Goal: Task Accomplishment & Management: Manage account settings

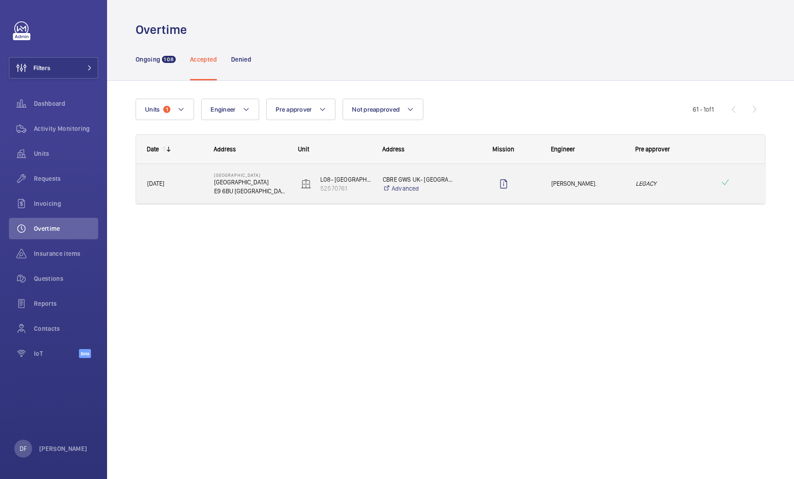
click at [258, 199] on div at bounding box center [498, 184] width 84 height 40
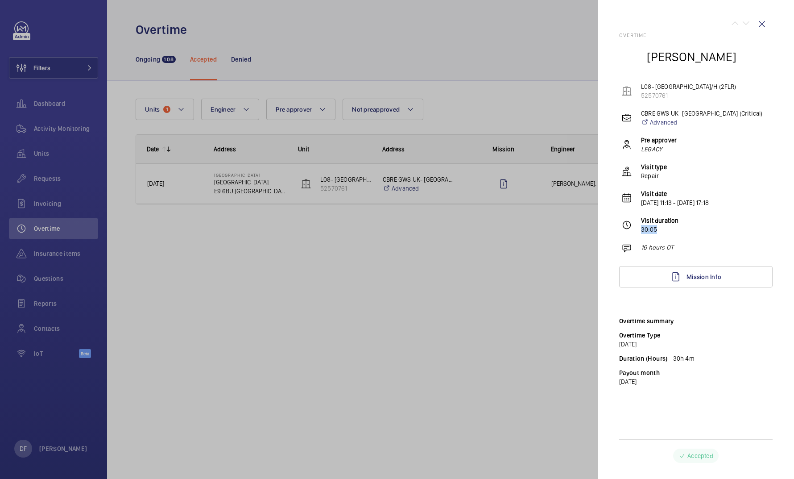
drag, startPoint x: 643, startPoint y: 228, endPoint x: 670, endPoint y: 230, distance: 27.3
click at [258, 230] on p "30:05" at bounding box center [660, 229] width 38 height 9
click at [258, 23] on wm-front-icon-button at bounding box center [761, 23] width 21 height 21
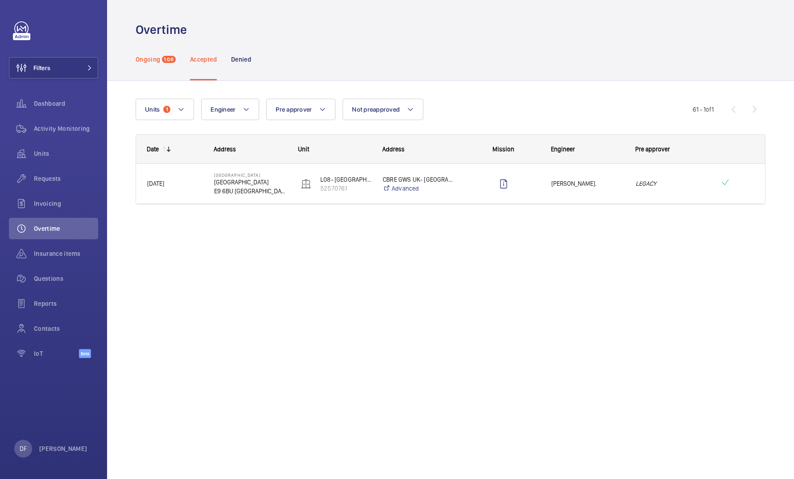
click at [174, 59] on span "108" at bounding box center [169, 59] width 14 height 7
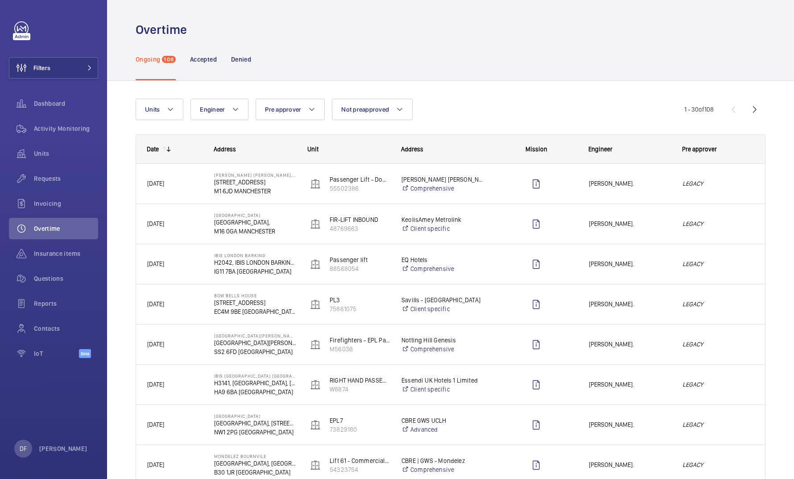
click at [258, 170] on div "Whitworth Locke Comprehensive" at bounding box center [437, 184] width 93 height 36
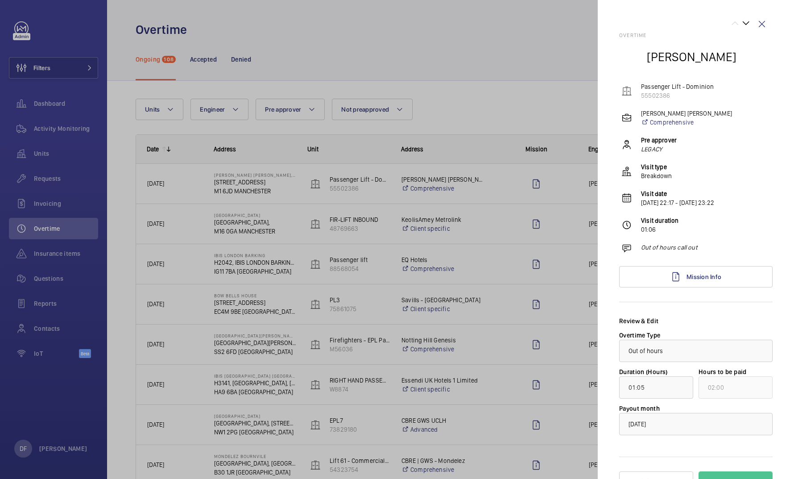
click at [258, 216] on div at bounding box center [397, 239] width 794 height 479
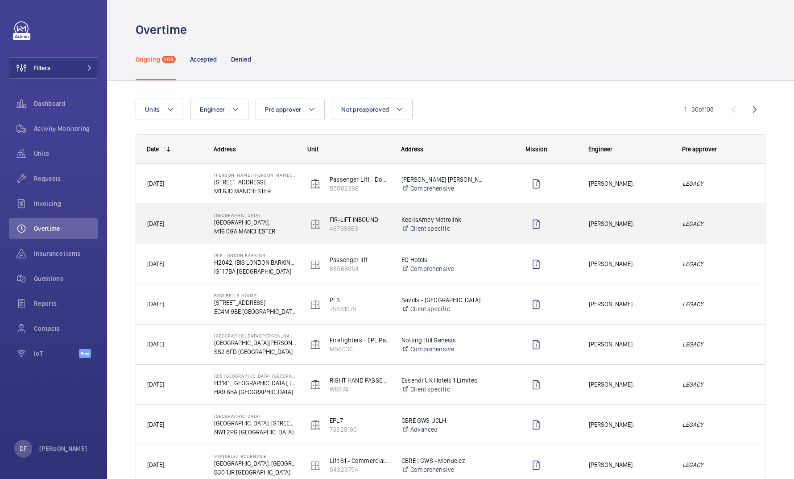
click at [258, 216] on p "Firswood Railway Station" at bounding box center [255, 214] width 82 height 5
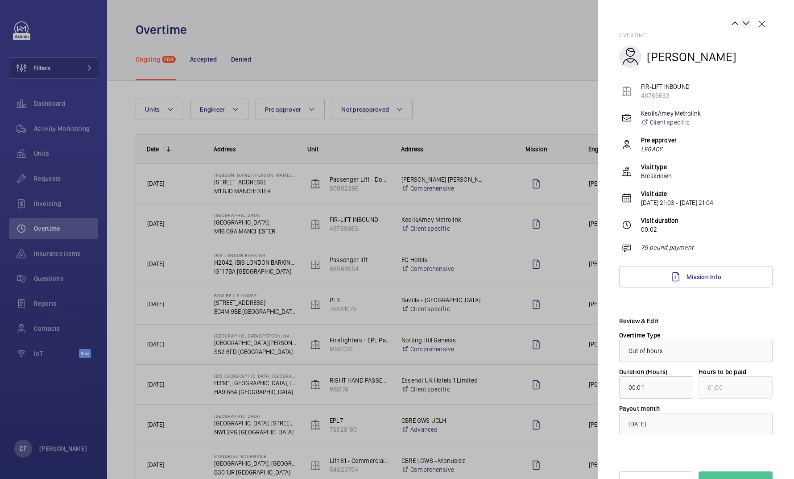
click at [258, 21] on wm-front-icon-button at bounding box center [746, 23] width 11 height 11
type input "01:48"
type input "02:00"
click at [258, 21] on wm-front-icon-button at bounding box center [746, 23] width 11 height 11
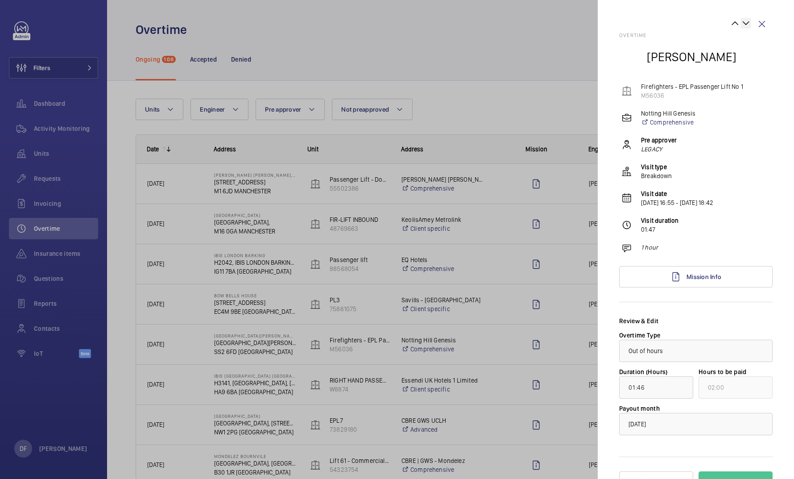
click at [258, 21] on wm-front-icon-button at bounding box center [746, 23] width 11 height 11
type input "12:02"
type input "13:00"
click at [258, 22] on wm-front-icon-button at bounding box center [735, 23] width 11 height 11
type input "01:46"
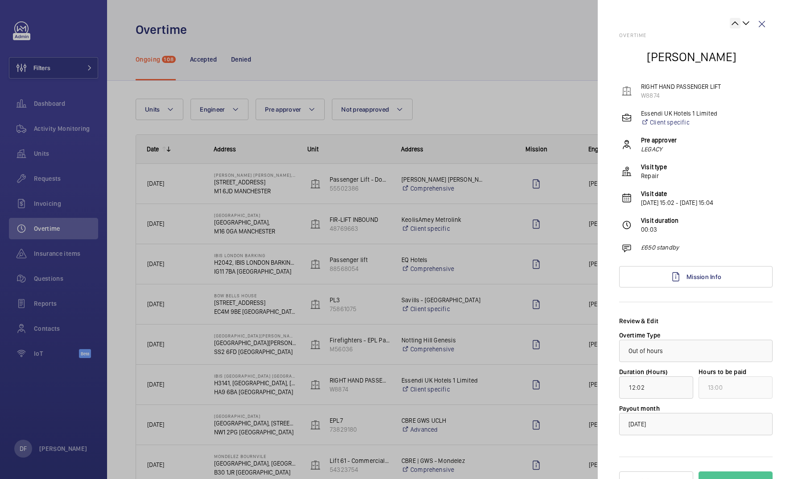
type input "02:00"
click at [258, 23] on wm-front-icon-button at bounding box center [761, 23] width 21 height 21
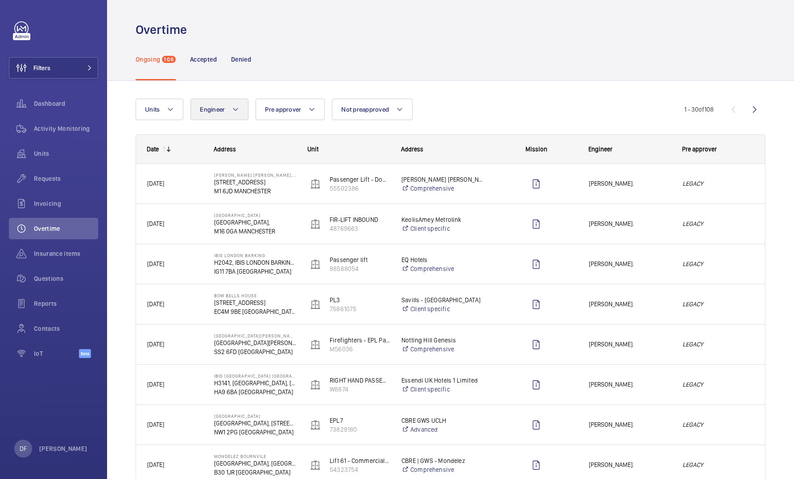
click at [220, 103] on button "Engineer" at bounding box center [220, 109] width 58 height 21
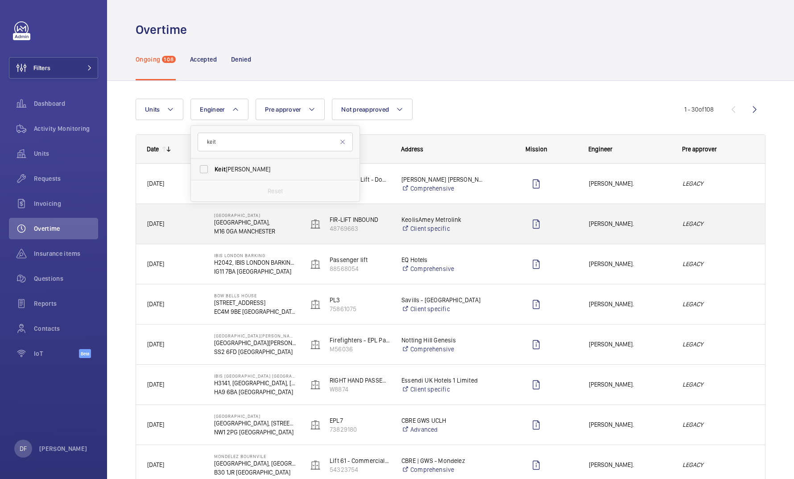
type input "keit"
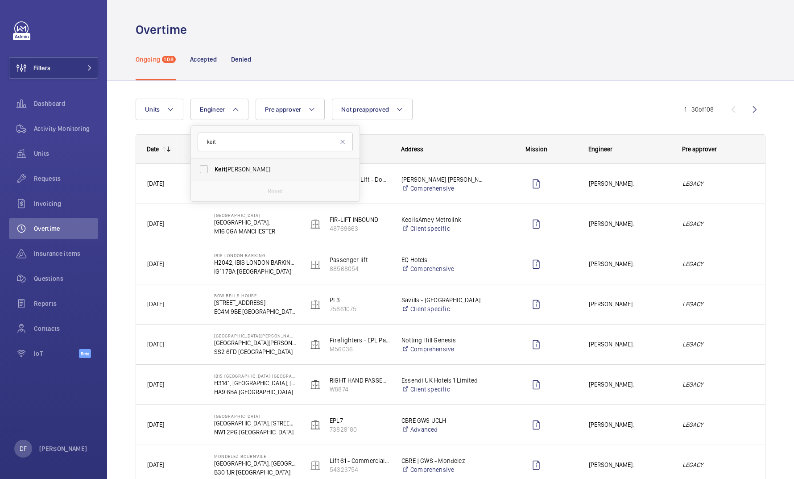
click at [245, 167] on span "Keit h Bishop" at bounding box center [276, 169] width 123 height 9
click at [213, 167] on input "Keit h Bishop" at bounding box center [204, 169] width 18 height 18
checkbox input "true"
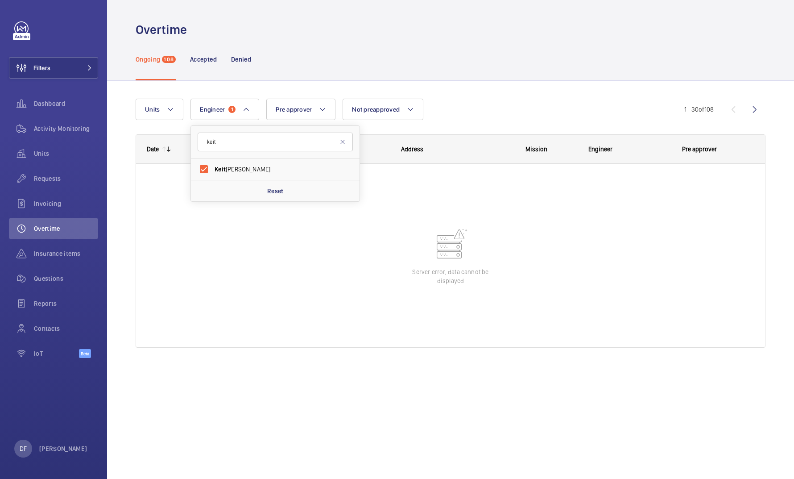
click at [258, 62] on div "Ongoing 108 Accepted Denied" at bounding box center [451, 59] width 630 height 42
click at [193, 61] on p "Accepted" at bounding box center [203, 59] width 27 height 9
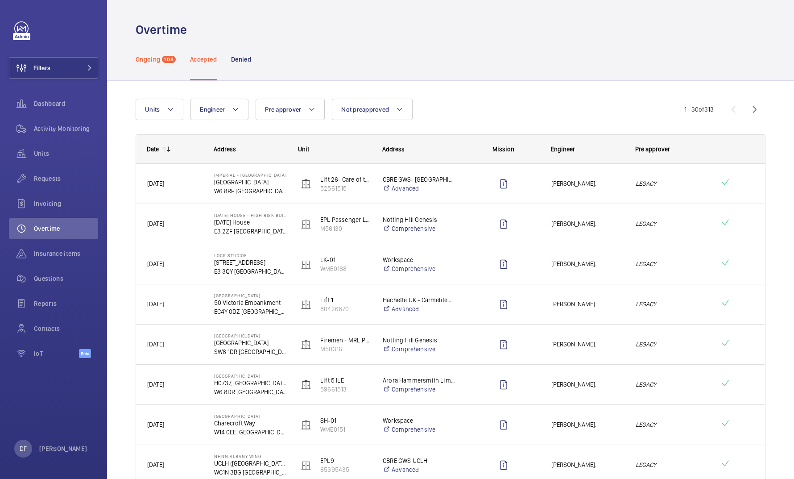
click at [161, 62] on div "Ongoing 108" at bounding box center [156, 59] width 40 height 42
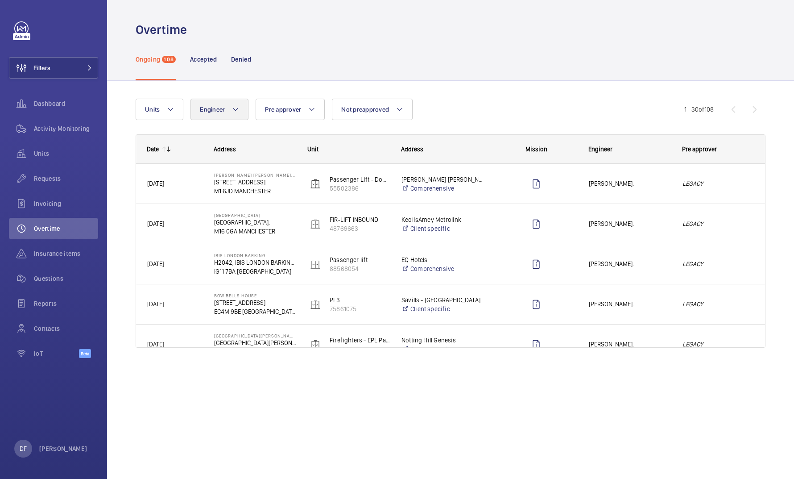
click at [232, 117] on button "Engineer" at bounding box center [220, 109] width 58 height 21
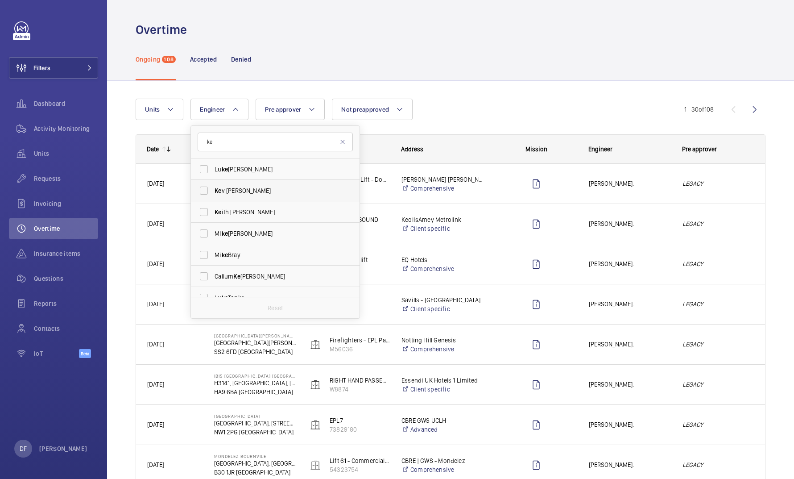
type input "ke"
click at [245, 188] on span "Ke v Morris" at bounding box center [276, 190] width 123 height 9
click at [213, 188] on input "Ke v Morris" at bounding box center [204, 191] width 18 height 18
checkbox input "true"
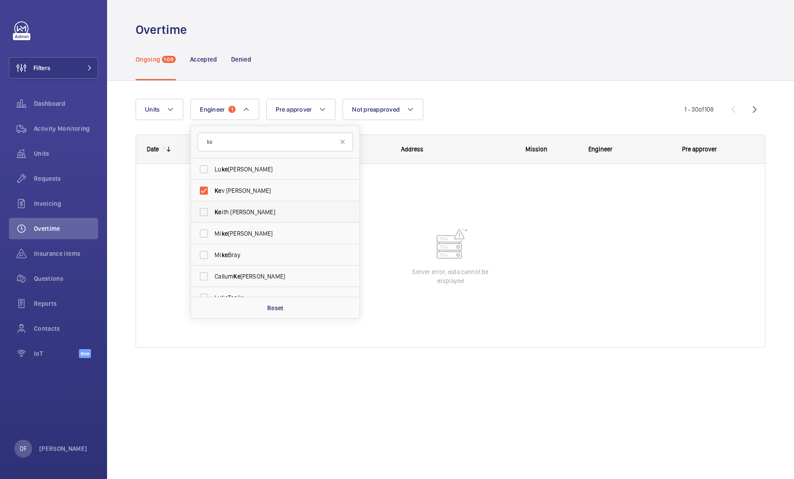
click at [243, 211] on span "Ke ith Bishop" at bounding box center [276, 211] width 123 height 9
click at [213, 211] on input "Ke ith Bishop" at bounding box center [204, 212] width 18 height 18
checkbox input "true"
click at [244, 197] on label "Ke v Morris" at bounding box center [268, 190] width 155 height 21
click at [213, 197] on input "Ke v Morris" at bounding box center [204, 191] width 18 height 18
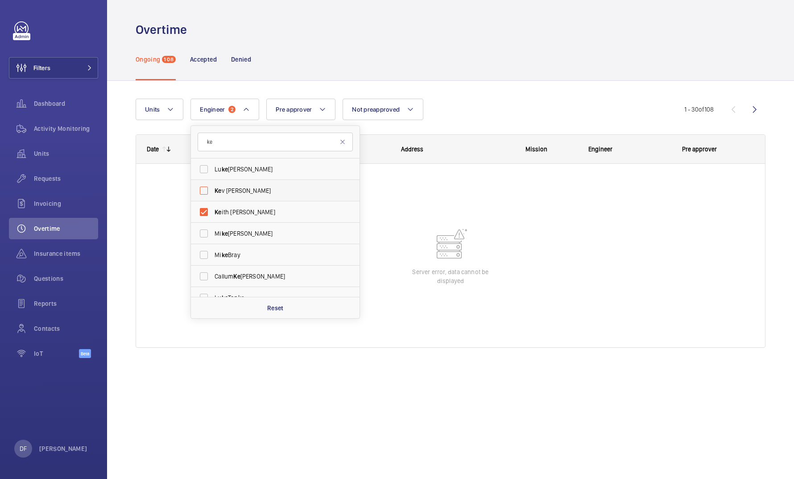
checkbox input "false"
